Goal: Task Accomplishment & Management: Manage account settings

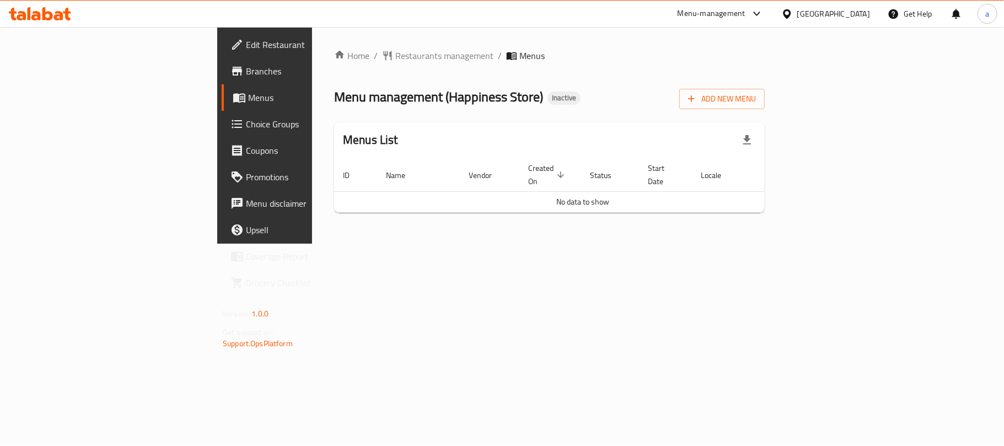
click at [745, 12] on div "Menu-management" at bounding box center [711, 13] width 68 height 13
click at [765, 66] on div "Home / Restaurants management / Menus Menu management ( Happiness Store ) Inact…" at bounding box center [549, 135] width 431 height 173
click at [756, 96] on span "Add New Menu" at bounding box center [722, 99] width 68 height 14
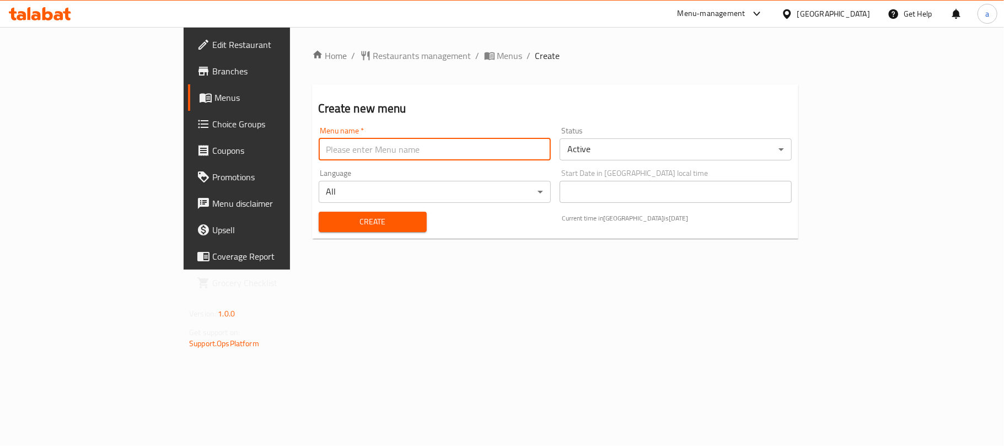
click at [319, 159] on input "text" at bounding box center [435, 149] width 232 height 22
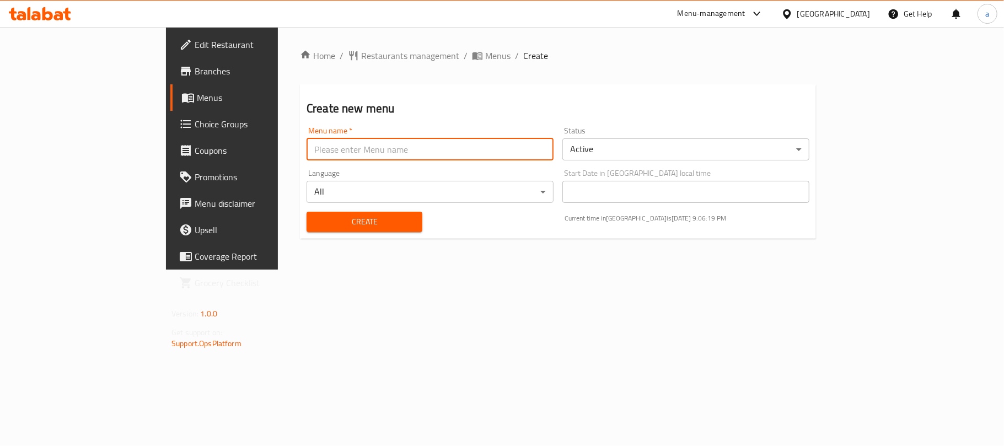
click at [745, 18] on div "Menu-management" at bounding box center [711, 13] width 68 height 13
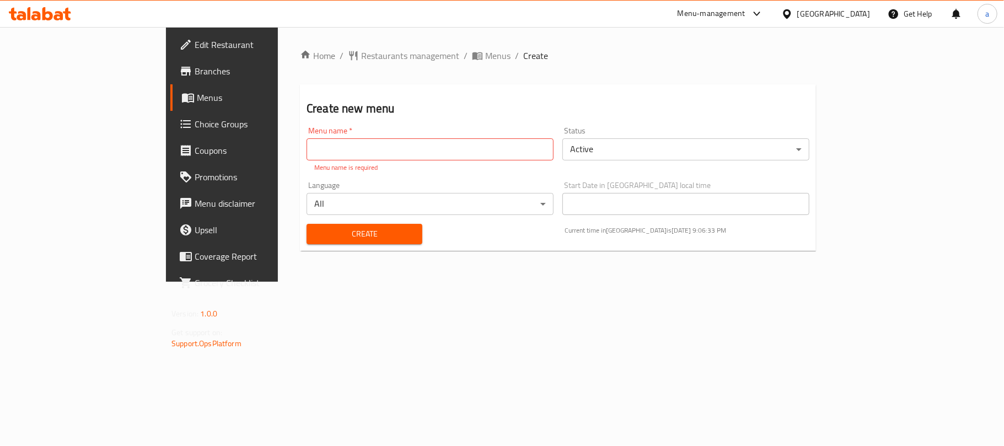
click at [551, 19] on div "Menu-management [GEOGRAPHIC_DATA] Get Help a" at bounding box center [502, 14] width 1004 height 26
click at [195, 74] on span "Branches" at bounding box center [260, 70] width 130 height 13
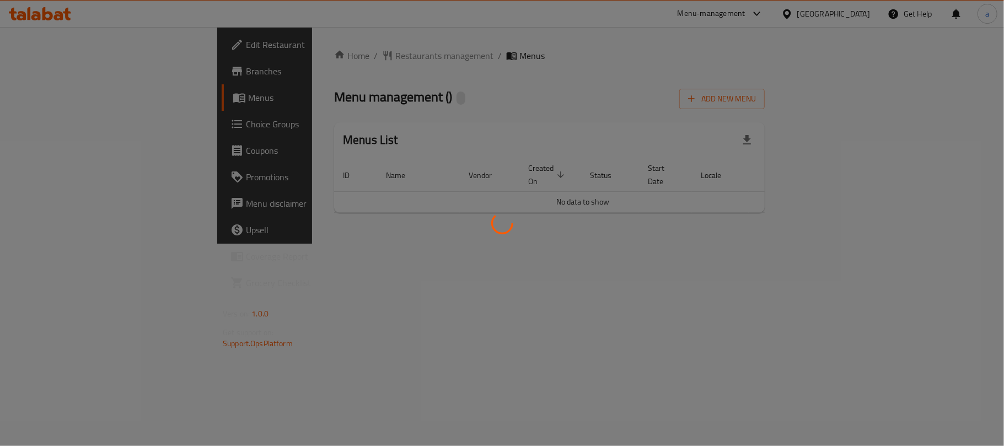
click at [944, 102] on div at bounding box center [502, 223] width 1004 height 446
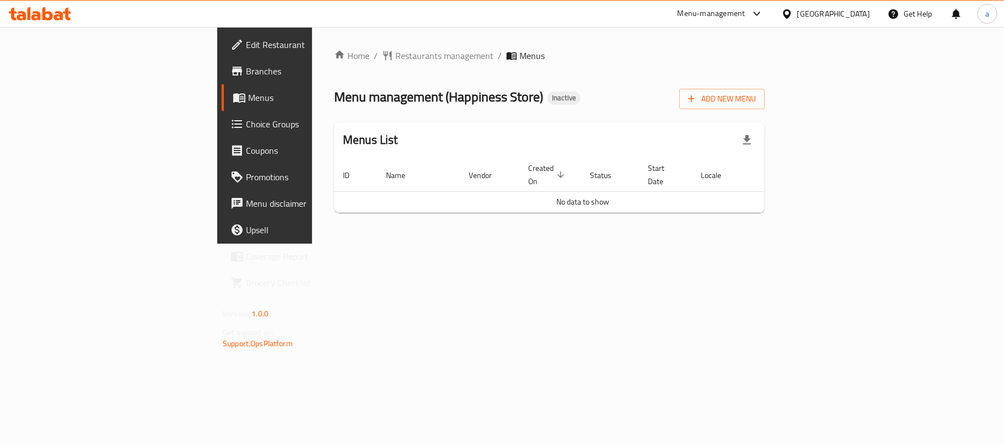
click at [756, 102] on span "Add New Menu" at bounding box center [722, 99] width 68 height 14
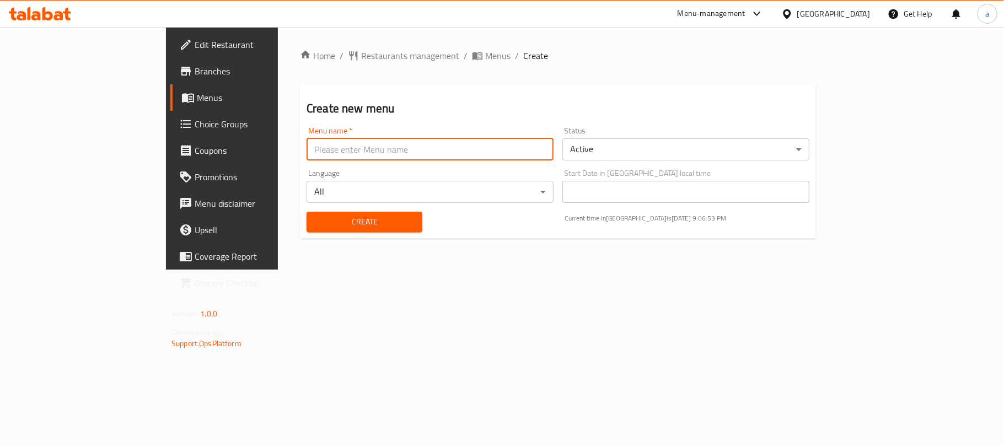
click at [369, 146] on input "text" at bounding box center [429, 149] width 247 height 22
type input "13-08-2025"
click at [336, 222] on span "Create" at bounding box center [364, 222] width 98 height 14
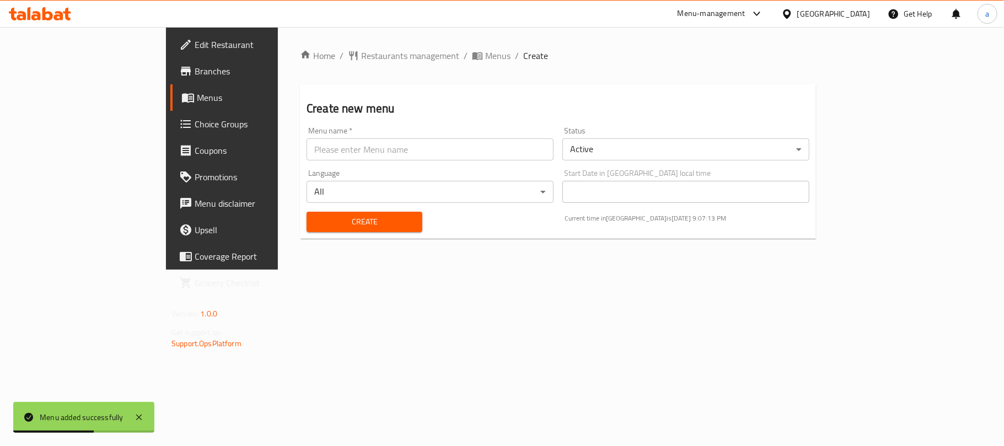
click at [197, 94] on span "Menus" at bounding box center [261, 97] width 128 height 13
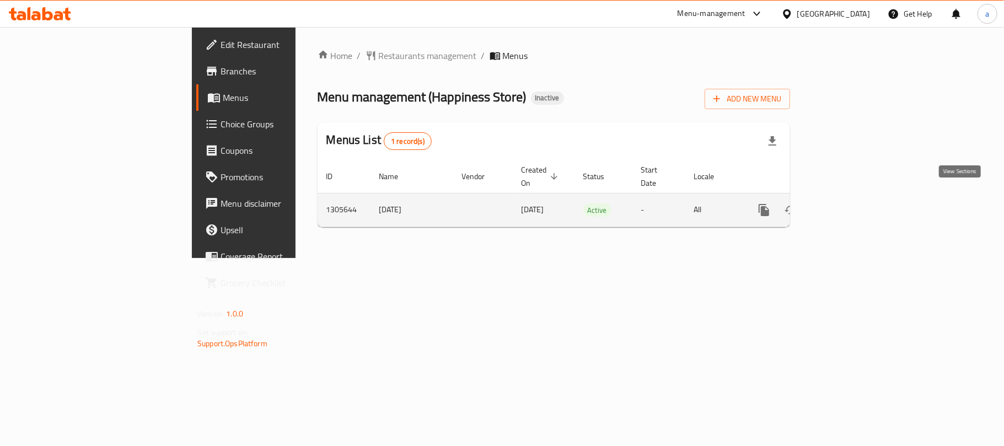
click at [848, 205] on icon "enhanced table" at bounding box center [843, 210] width 10 height 10
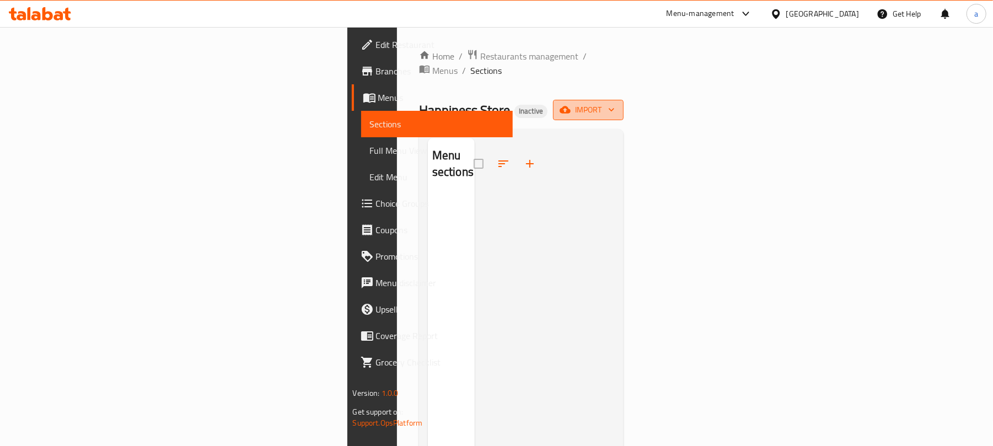
click at [615, 103] on span "import" at bounding box center [588, 110] width 53 height 14
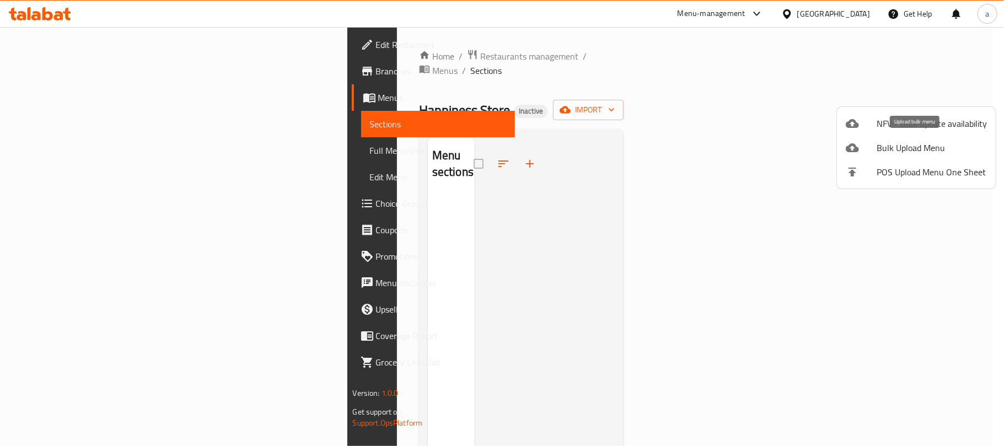
click at [911, 142] on span "Bulk Upload Menu" at bounding box center [931, 147] width 110 height 13
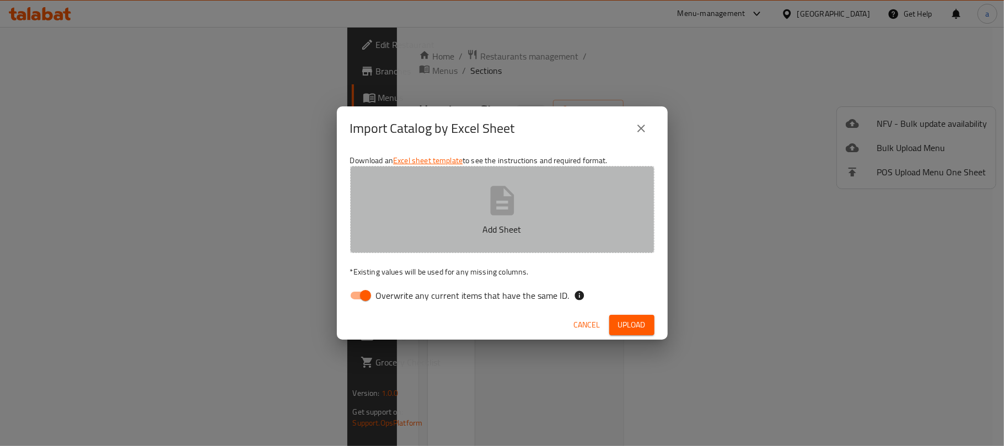
click at [513, 206] on icon "button" at bounding box center [502, 200] width 24 height 29
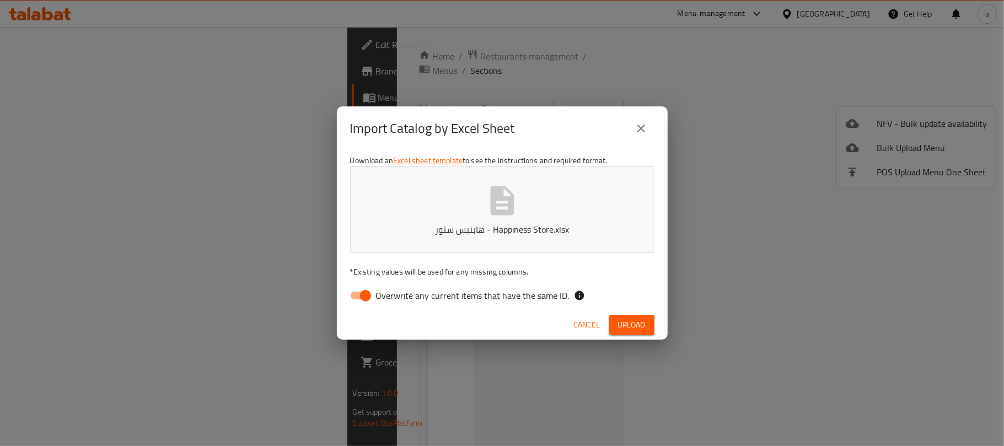
click at [364, 300] on input "Overwrite any current items that have the same ID." at bounding box center [365, 295] width 63 height 21
checkbox input "false"
click at [628, 325] on span "Upload" at bounding box center [632, 325] width 28 height 14
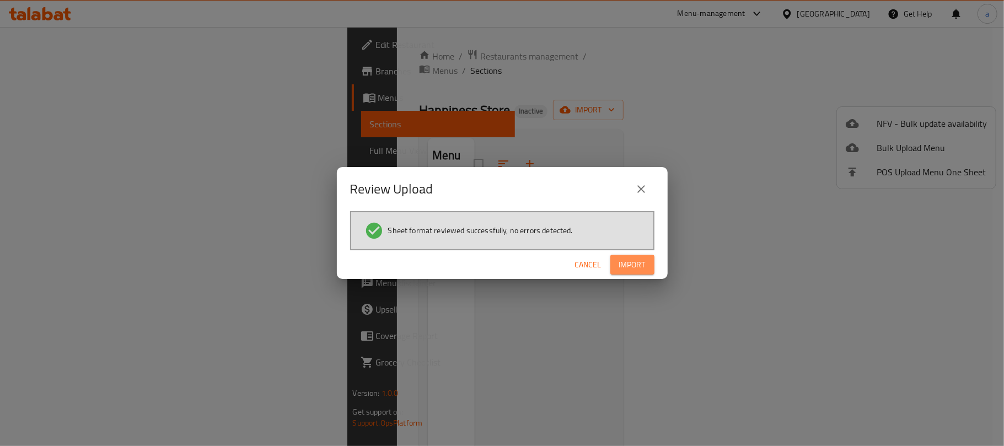
click at [631, 265] on span "Import" at bounding box center [632, 265] width 26 height 14
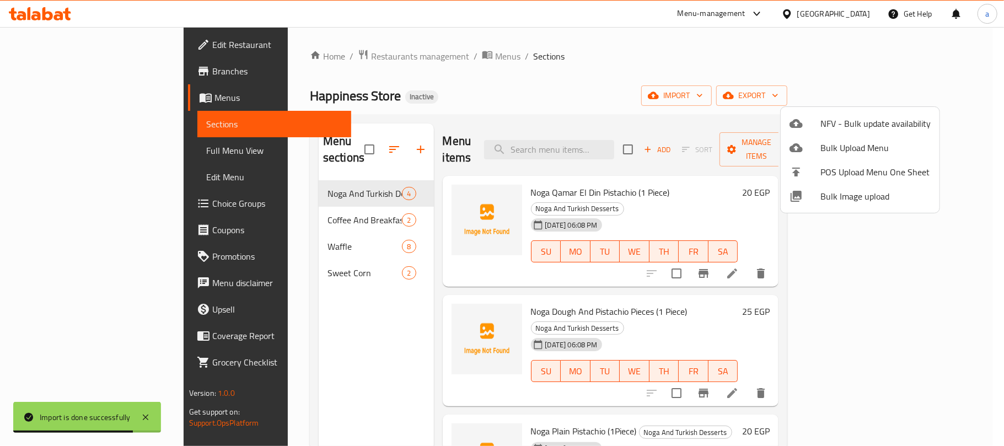
click at [319, 144] on div at bounding box center [502, 223] width 1004 height 446
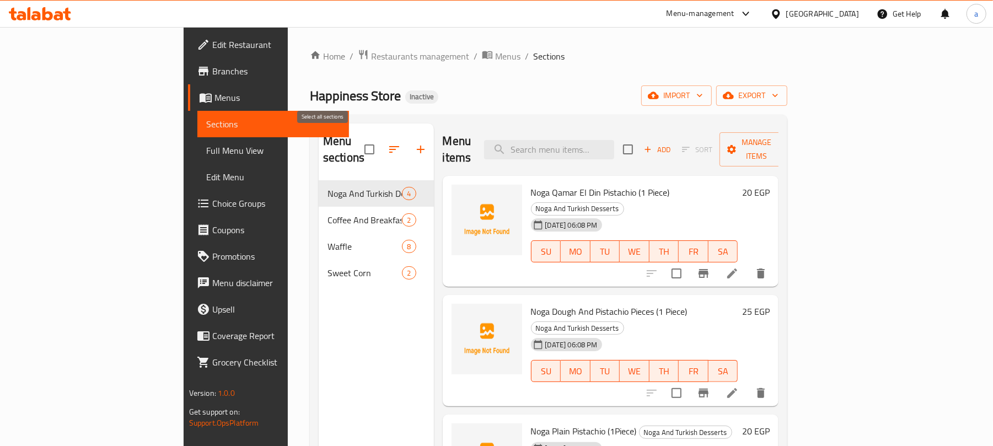
click at [358, 142] on input "checkbox" at bounding box center [369, 149] width 23 height 23
click at [358, 143] on input "checkbox" at bounding box center [369, 149] width 23 height 23
checkbox input "false"
click at [417, 146] on icon "button" at bounding box center [421, 150] width 8 height 8
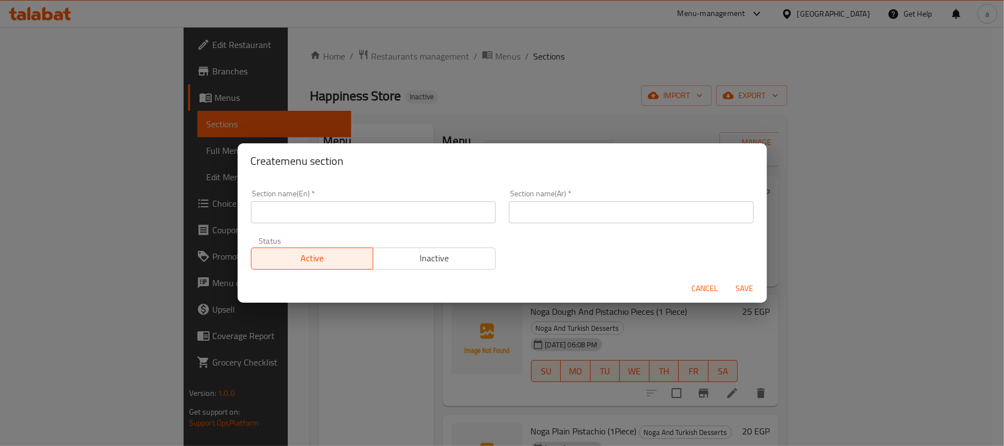
click at [693, 289] on span "Cancel" at bounding box center [705, 289] width 26 height 14
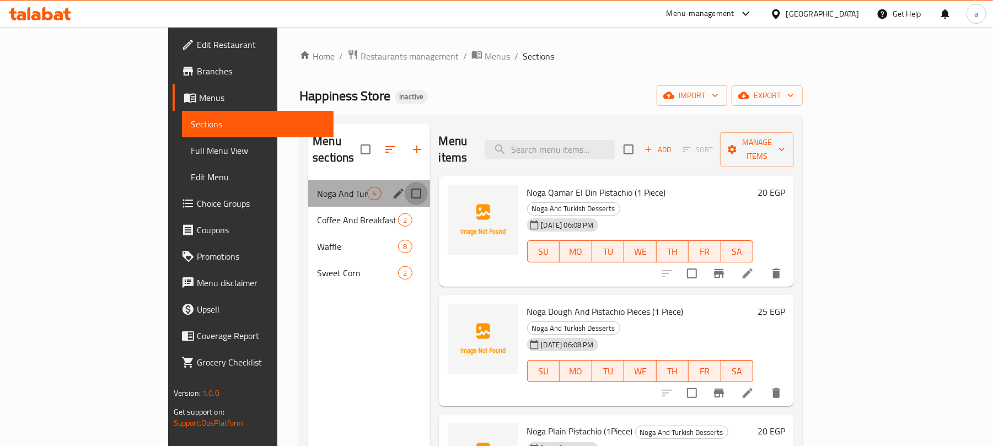
click at [405, 182] on input "Menu sections" at bounding box center [416, 193] width 23 height 23
checkbox input "true"
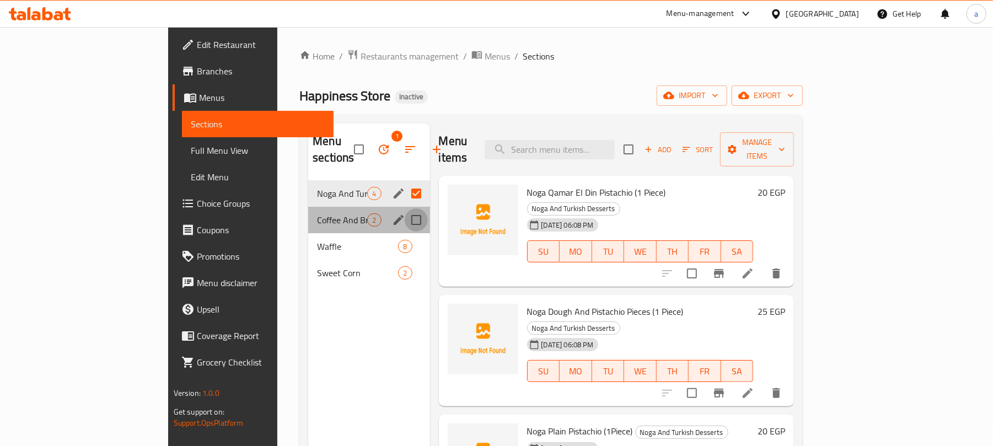
click at [405, 208] on input "Menu sections" at bounding box center [416, 219] width 23 height 23
checkbox input "true"
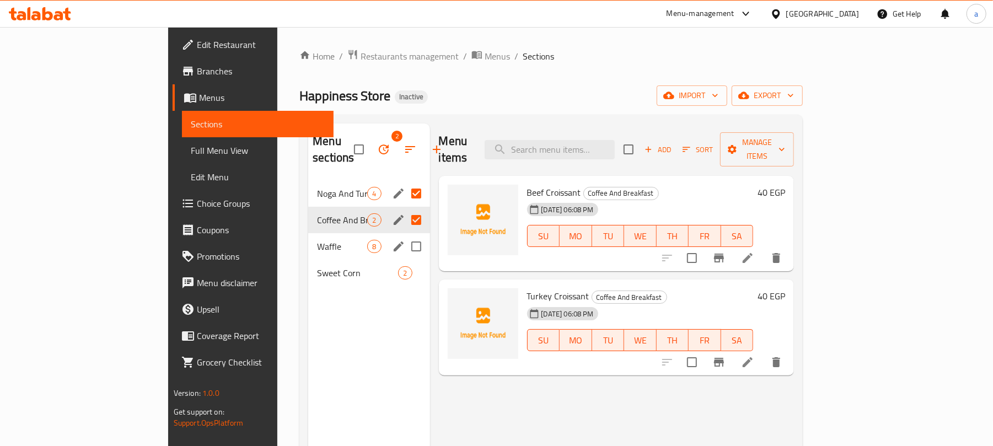
click at [405, 235] on input "Menu sections" at bounding box center [416, 246] width 23 height 23
checkbox input "true"
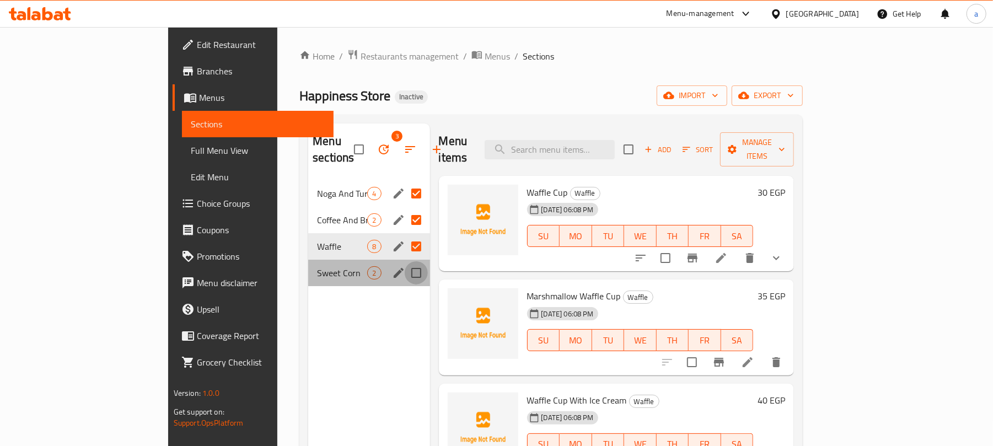
click at [405, 261] on input "Menu sections" at bounding box center [416, 272] width 23 height 23
checkbox input "true"
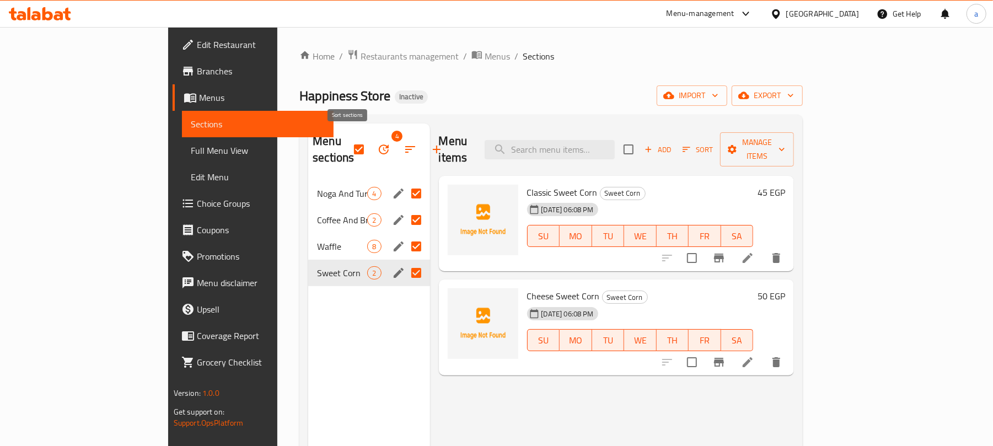
click at [404, 144] on icon "button" at bounding box center [410, 149] width 13 height 13
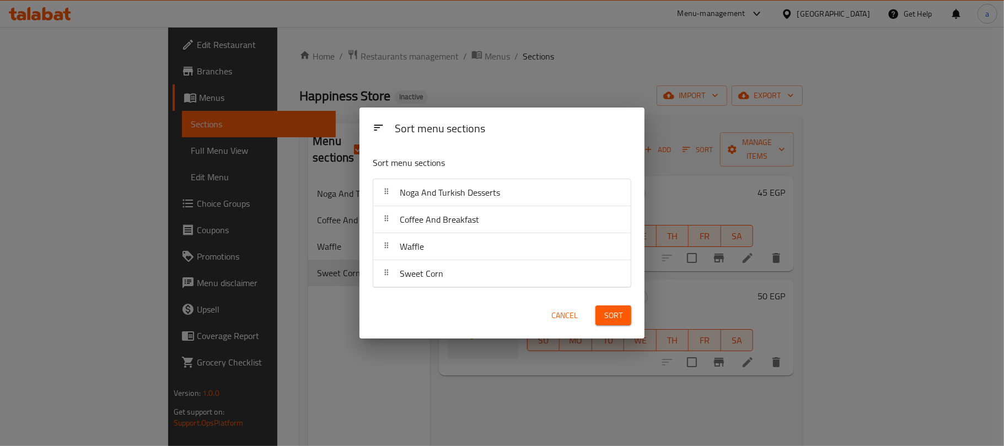
click at [298, 322] on div "Sort menu sections Sort menu sections Noga And Turkish Desserts Coffee And Brea…" at bounding box center [502, 223] width 1004 height 446
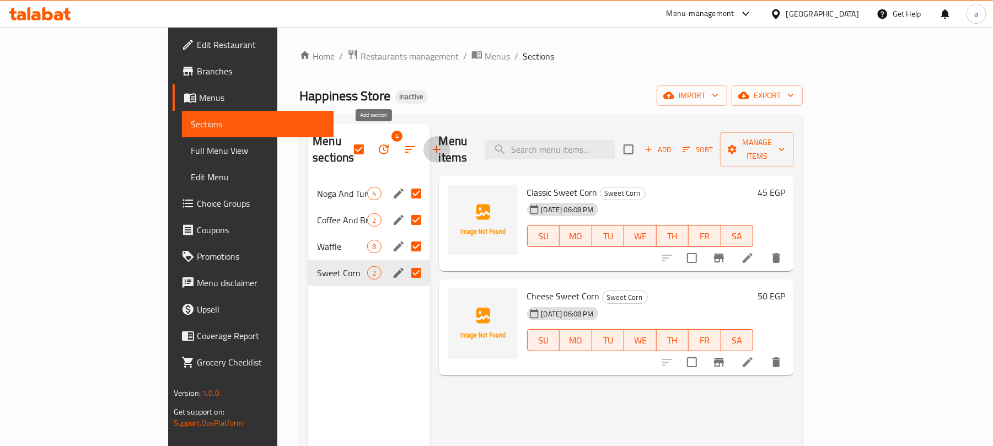
click at [430, 144] on icon "button" at bounding box center [436, 149] width 13 height 13
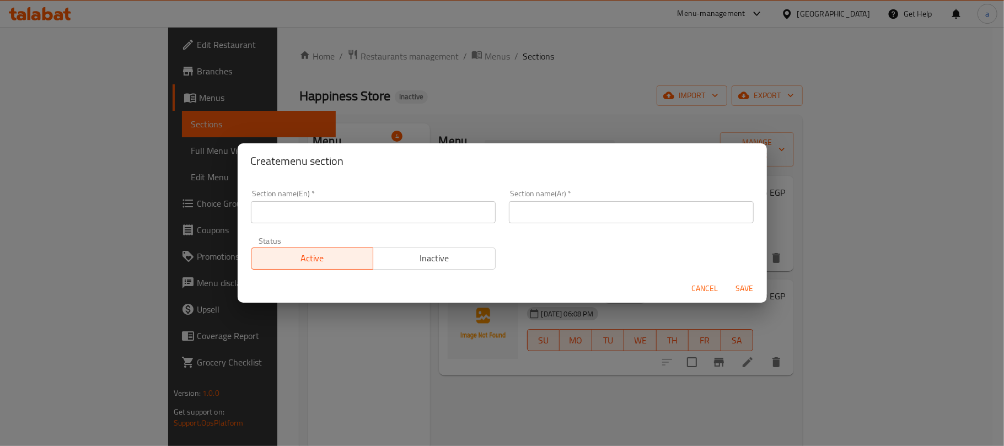
click at [700, 286] on span "Cancel" at bounding box center [705, 289] width 26 height 14
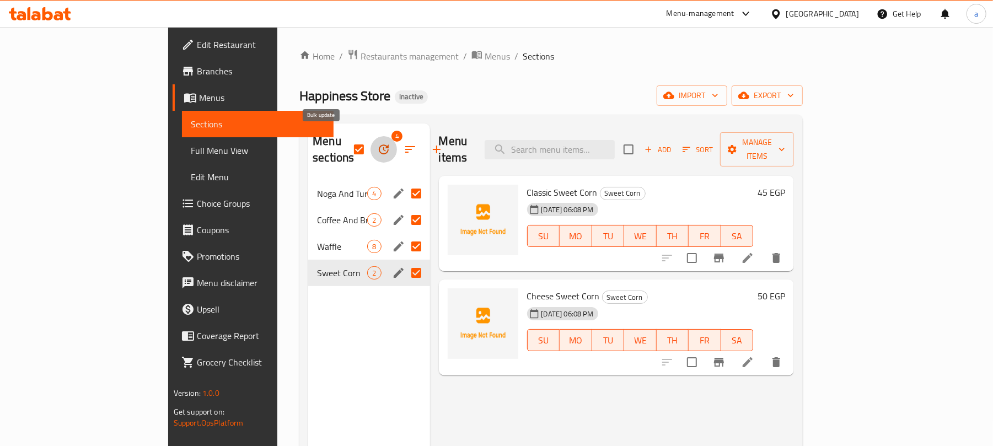
click at [377, 143] on icon "button" at bounding box center [383, 149] width 13 height 13
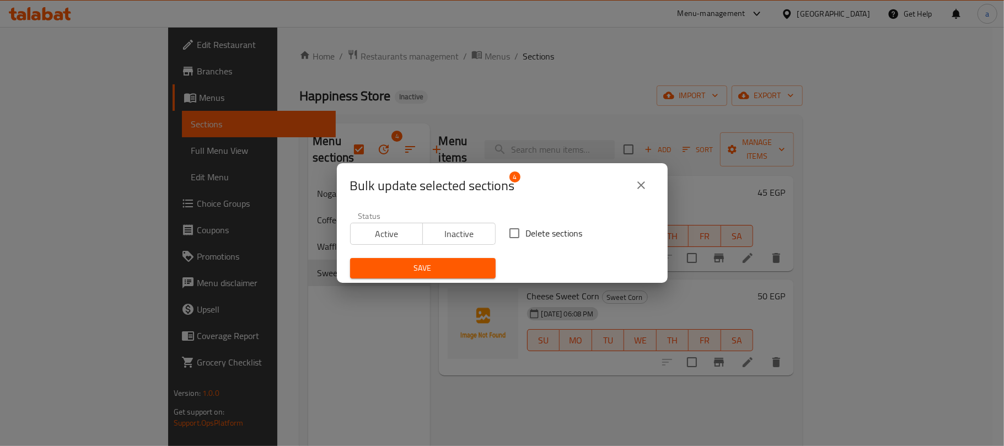
click at [532, 236] on span "Delete sections" at bounding box center [554, 233] width 57 height 13
click at [526, 236] on input "Delete sections" at bounding box center [514, 233] width 23 height 23
checkbox input "true"
click at [636, 184] on icon "close" at bounding box center [640, 185] width 13 height 13
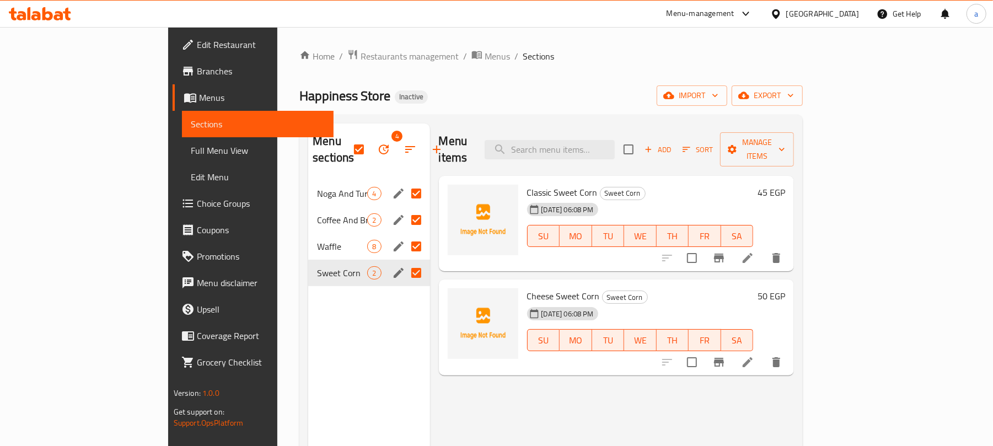
click at [405, 182] on input "Menu sections" at bounding box center [416, 193] width 23 height 23
checkbox input "false"
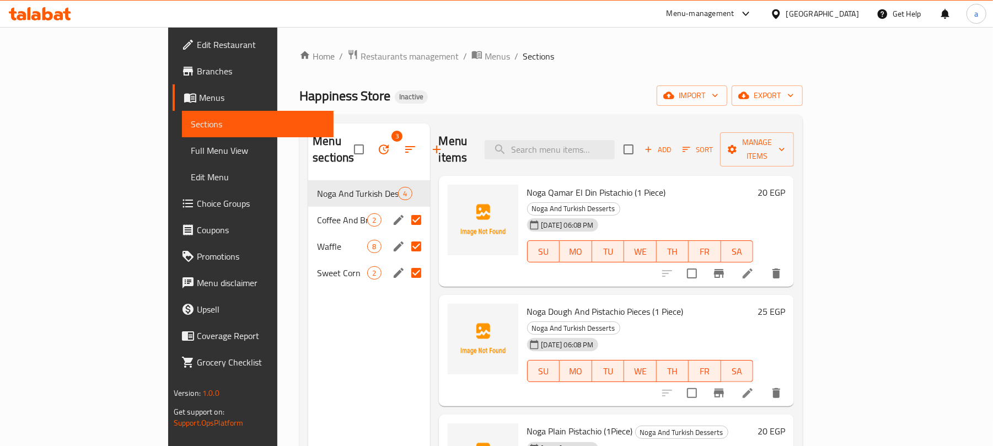
click at [405, 208] on input "Menu sections" at bounding box center [416, 219] width 23 height 23
checkbox input "false"
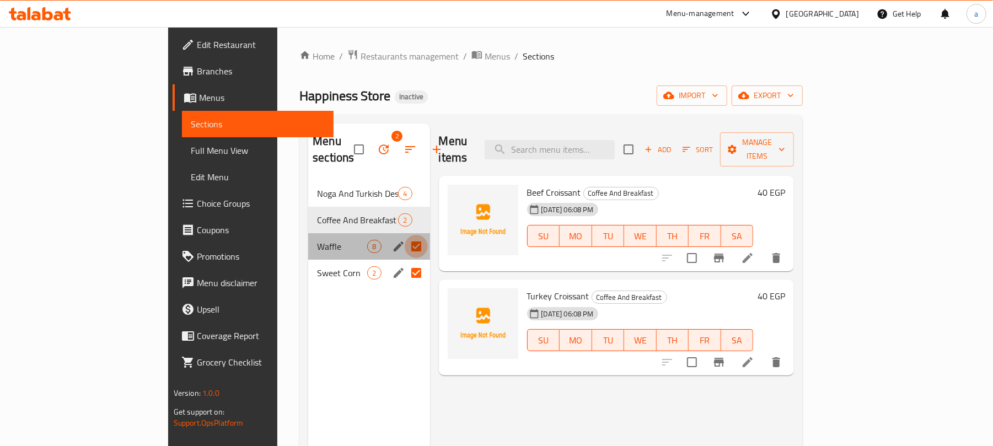
click at [405, 235] on input "Menu sections" at bounding box center [416, 246] width 23 height 23
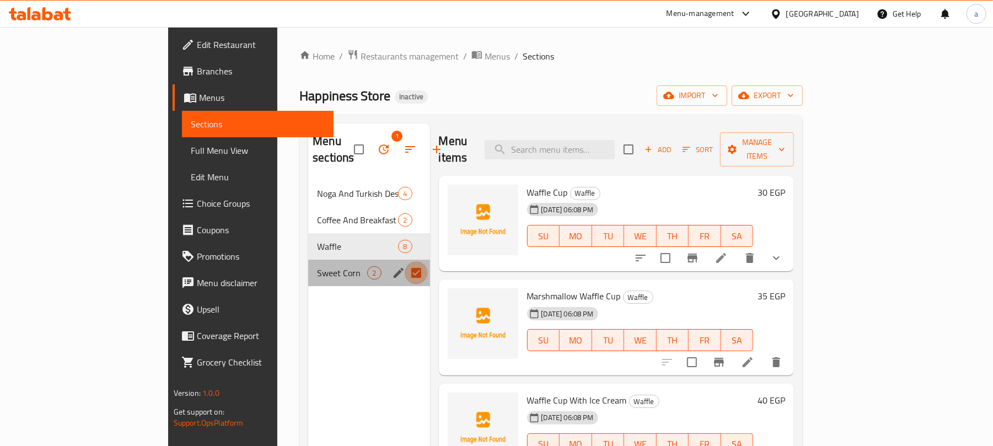
click at [405, 261] on input "Menu sections" at bounding box center [416, 272] width 23 height 23
checkbox input "false"
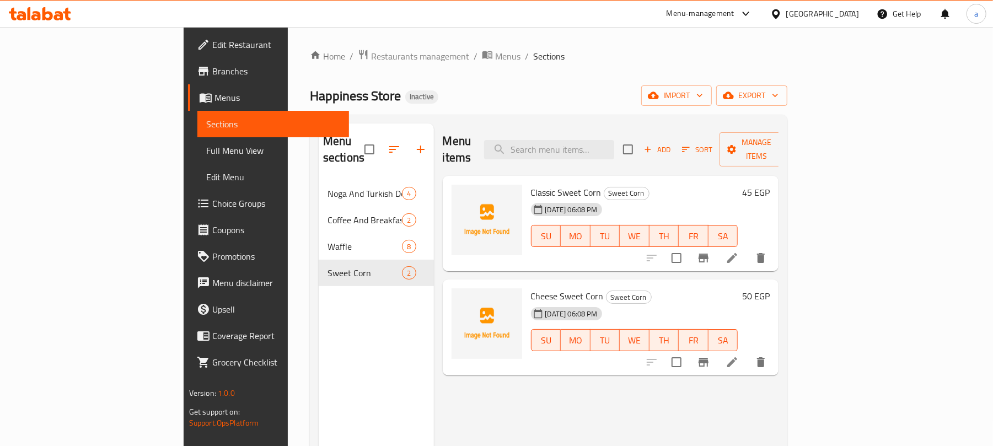
click at [353, 313] on div "Menu sections Noga And Turkish Desserts 4 Coffee And Breakfast 2 Waffle 8 Sweet…" at bounding box center [376, 346] width 115 height 446
click at [358, 141] on input "checkbox" at bounding box center [369, 149] width 23 height 23
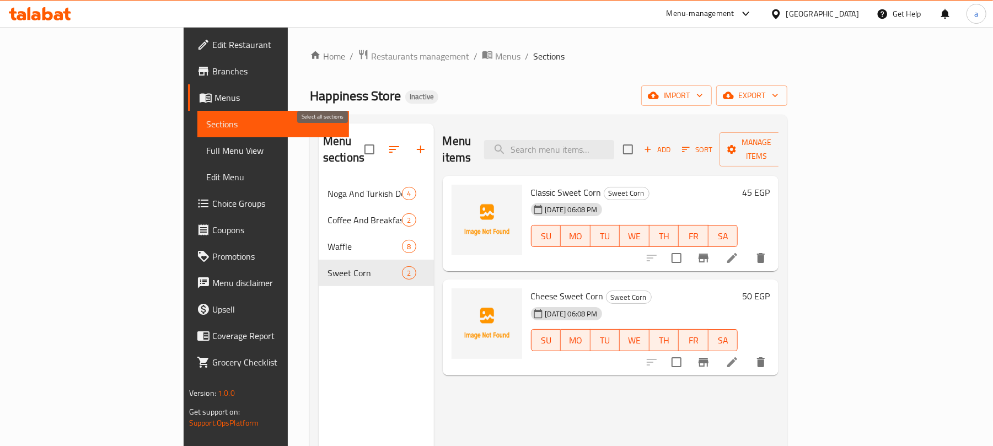
checkbox input "false"
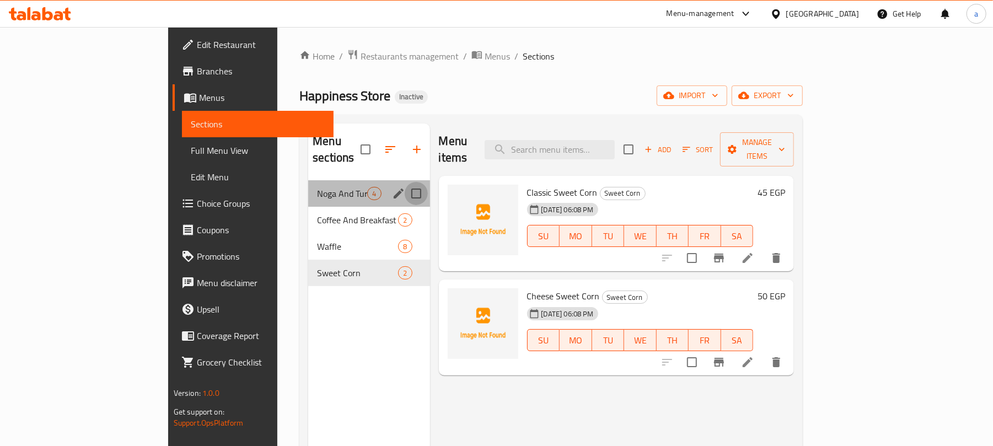
click at [405, 182] on input "Menu sections" at bounding box center [416, 193] width 23 height 23
checkbox input "true"
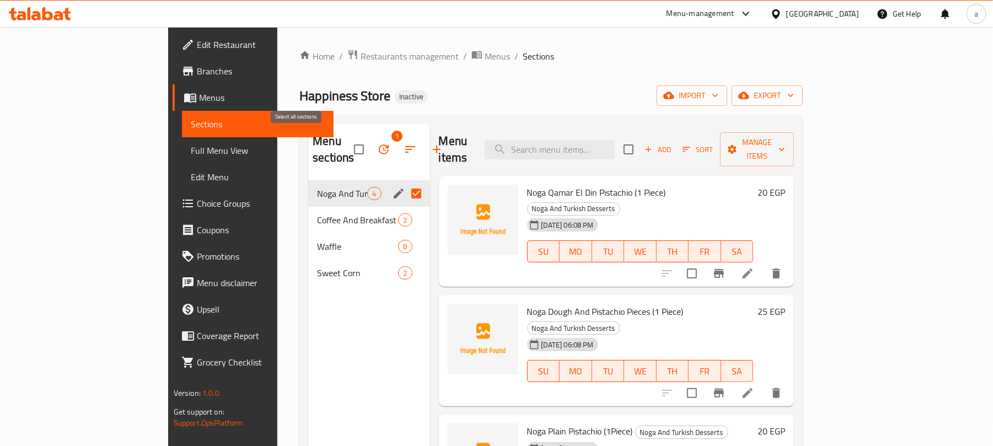
click at [347, 143] on input "checkbox" at bounding box center [358, 149] width 23 height 23
checkbox input "false"
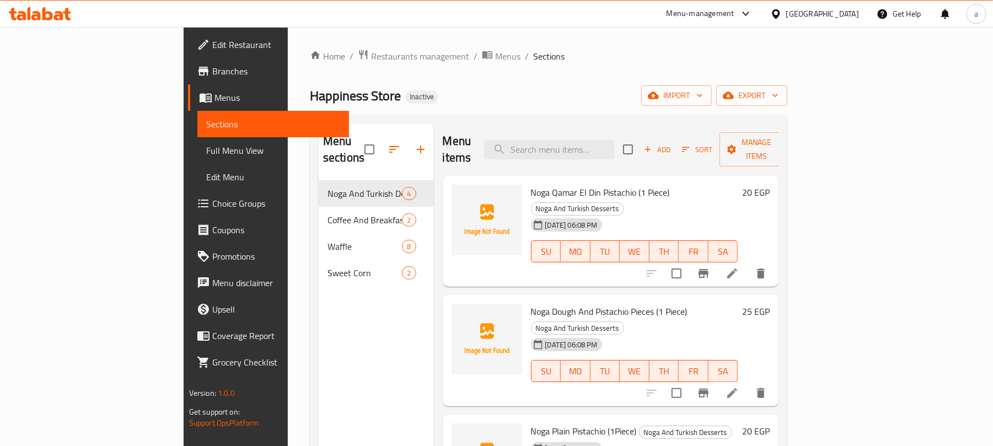
click at [345, 302] on div "Menu sections Noga And Turkish Desserts 4 Coffee And Breakfast 2 Waffle 8 Sweet…" at bounding box center [376, 346] width 115 height 446
click at [206, 150] on span "Full Menu View" at bounding box center [273, 150] width 135 height 13
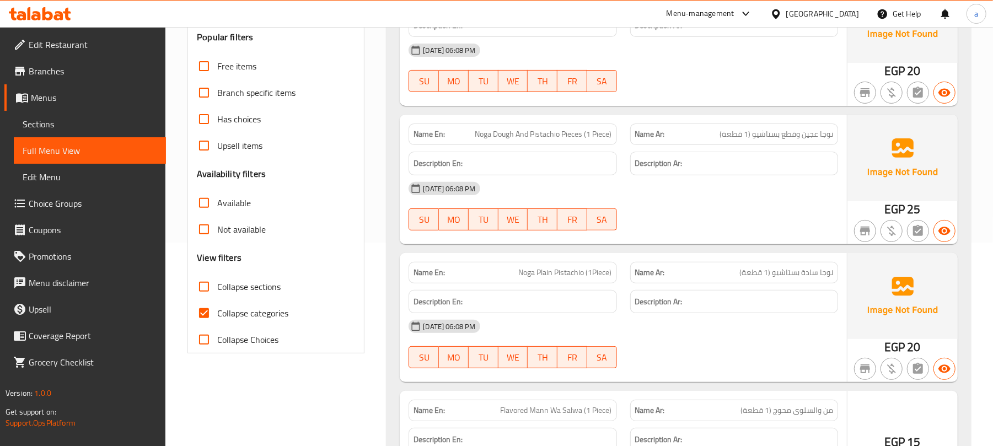
scroll to position [221, 0]
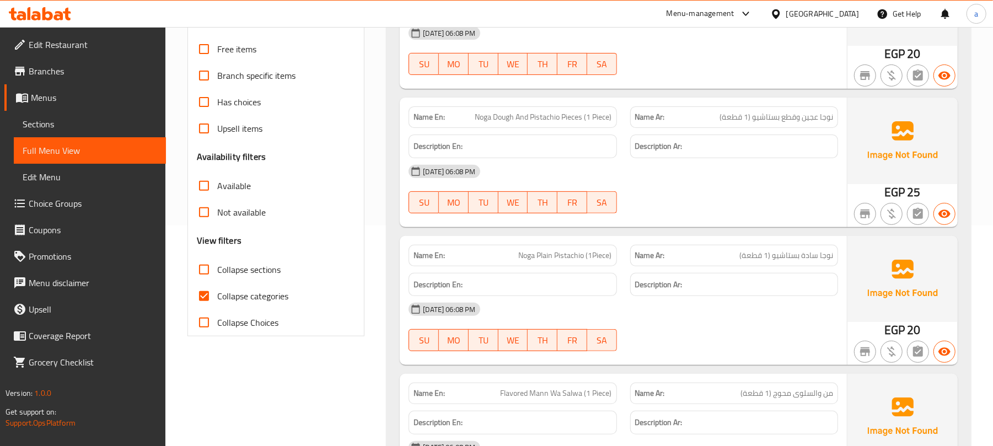
click at [225, 295] on span "Collapse categories" at bounding box center [252, 295] width 71 height 13
click at [217, 295] on input "Collapse categories" at bounding box center [204, 296] width 26 height 26
checkbox input "false"
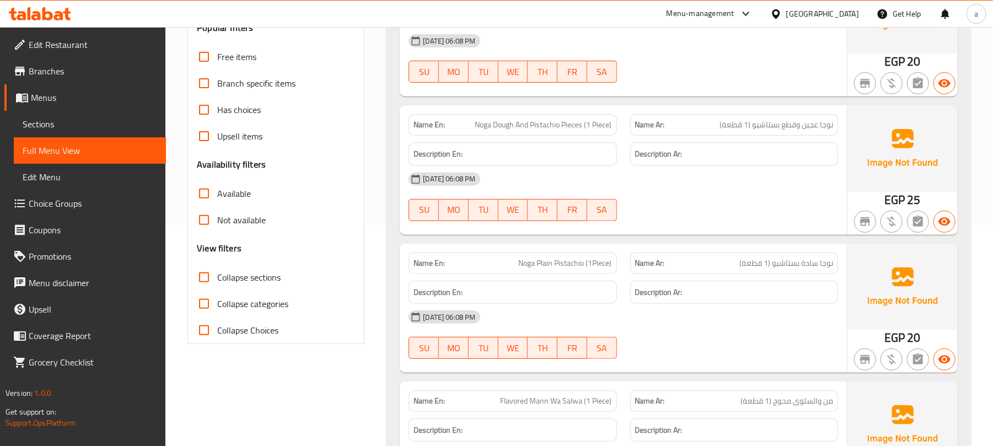
click at [227, 278] on span "Collapse sections" at bounding box center [248, 277] width 63 height 13
click at [217, 278] on input "Collapse sections" at bounding box center [204, 277] width 26 height 26
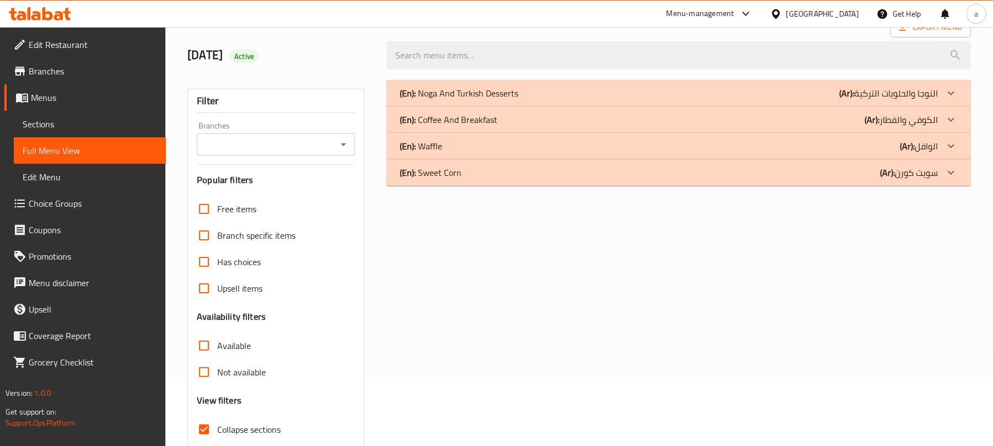
scroll to position [142, 0]
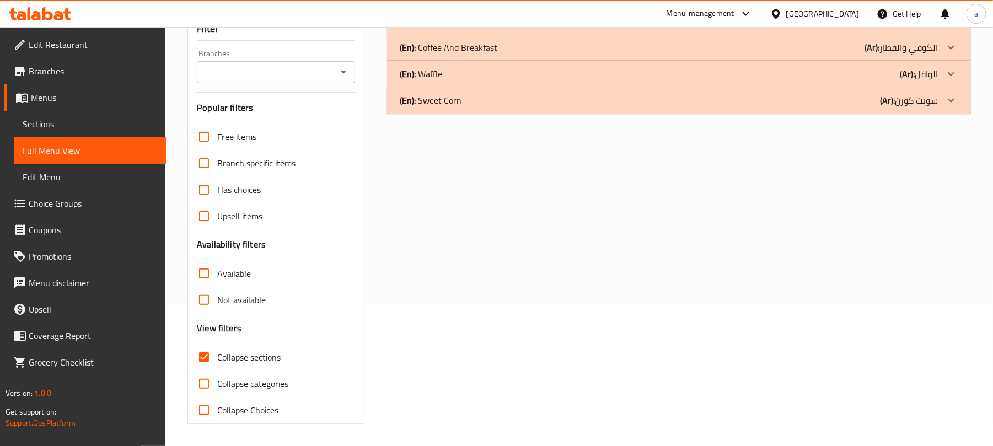
click at [206, 354] on input "Collapse sections" at bounding box center [204, 357] width 26 height 26
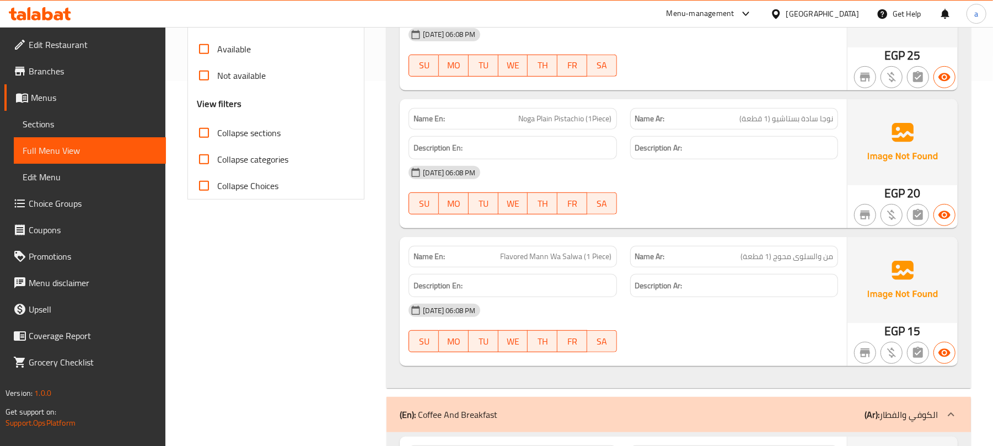
scroll to position [367, 0]
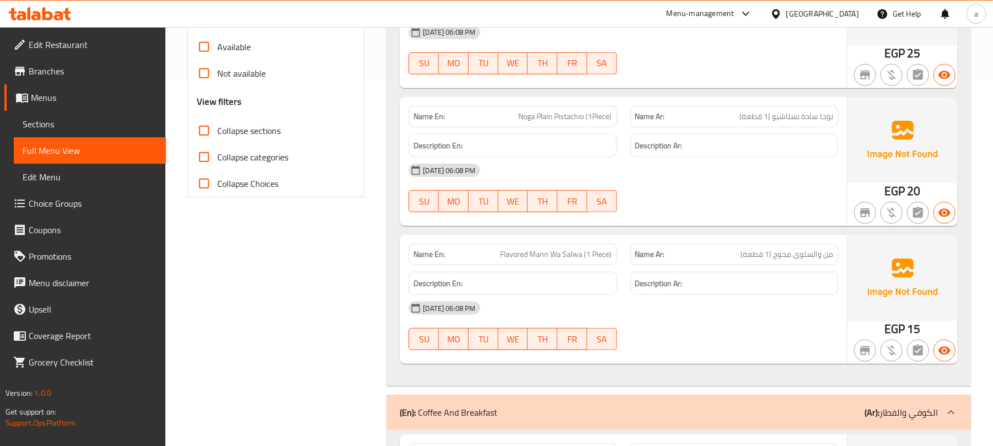
click at [270, 132] on span "Collapse sections" at bounding box center [248, 130] width 63 height 13
click at [217, 132] on input "Collapse sections" at bounding box center [204, 130] width 26 height 26
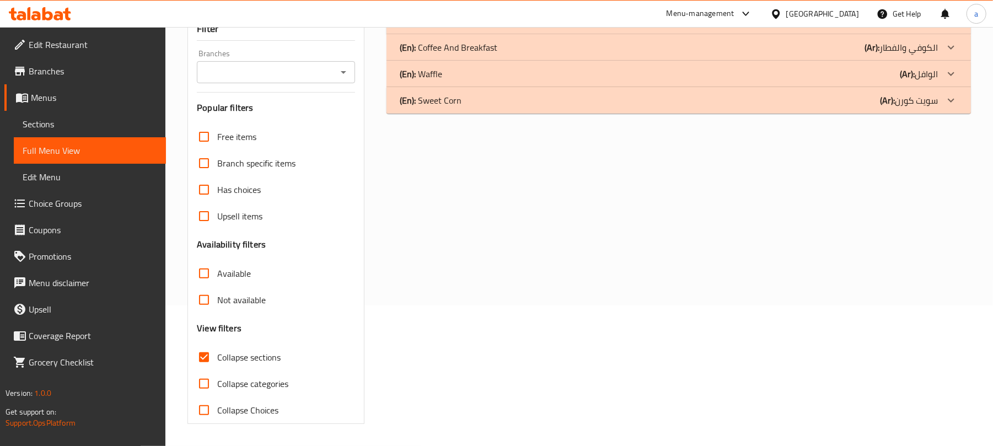
scroll to position [142, 0]
click at [203, 354] on input "Collapse sections" at bounding box center [204, 357] width 26 height 26
checkbox input "false"
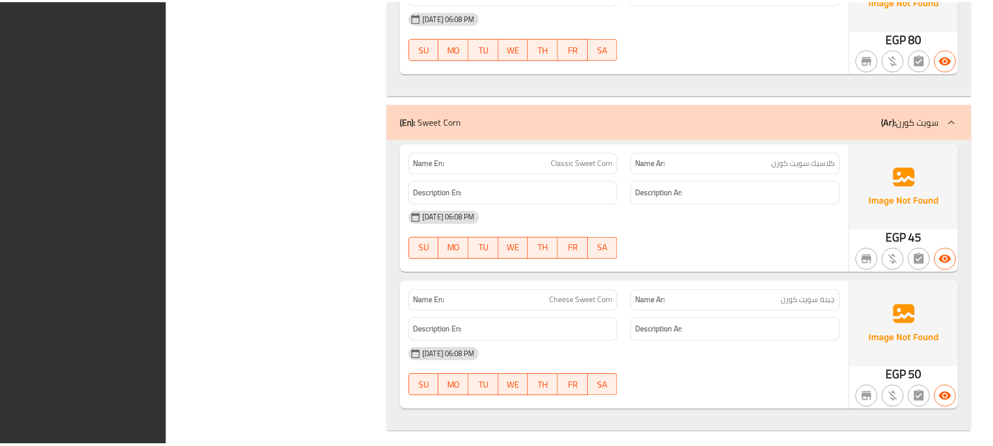
scroll to position [2358, 0]
